Goal: Entertainment & Leisure: Consume media (video, audio)

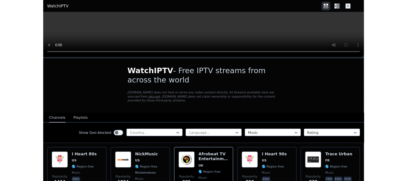
scroll to position [32, 0]
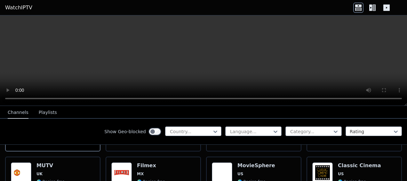
scroll to position [128, 0]
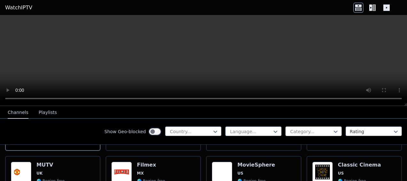
click at [334, 131] on div "Category..." at bounding box center [314, 131] width 56 height 10
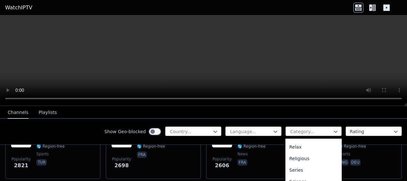
scroll to position [154, 0]
click at [291, 177] on div "Music" at bounding box center [314, 176] width 56 height 12
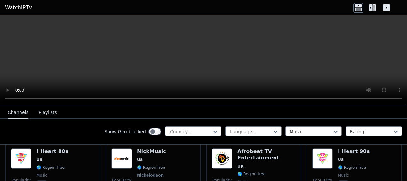
scroll to position [64, 0]
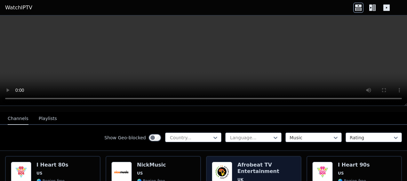
click at [243, 161] on h6 "Afrobeat TV Entertainment" at bounding box center [267, 167] width 58 height 13
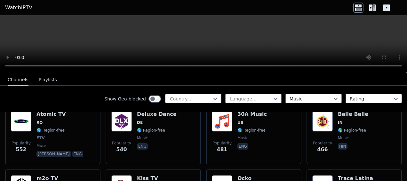
scroll to position [224, 0]
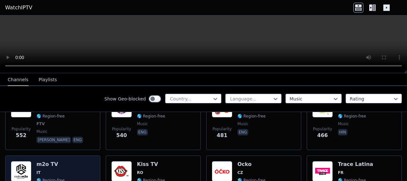
click at [42, 161] on h6 "m2o TV" at bounding box center [51, 164] width 28 height 6
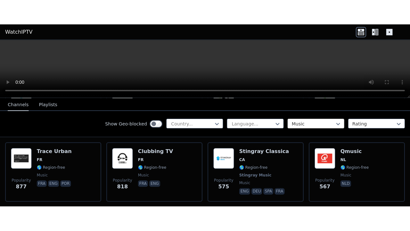
scroll to position [128, 0]
